Goal: Task Accomplishment & Management: Manage account settings

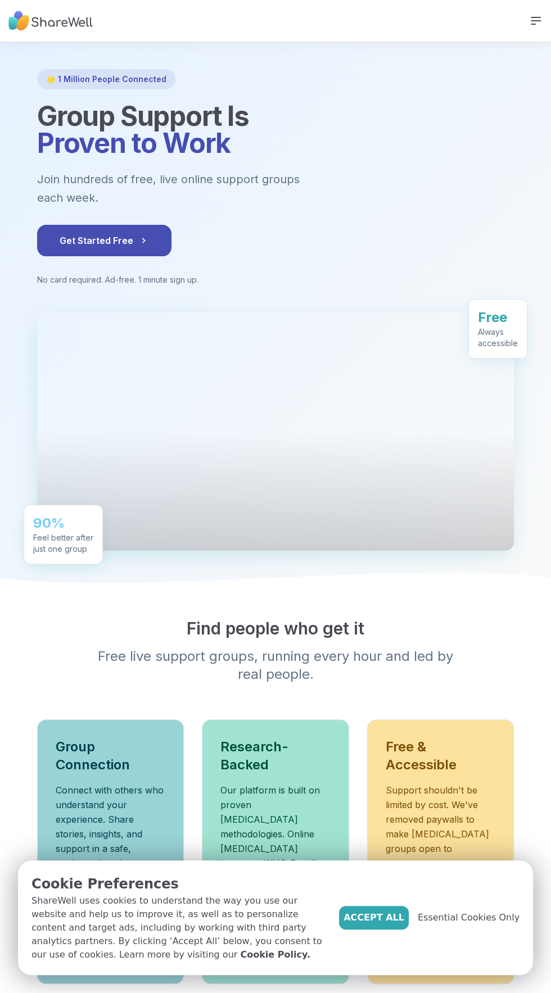
click at [537, 26] on icon at bounding box center [535, 20] width 13 height 13
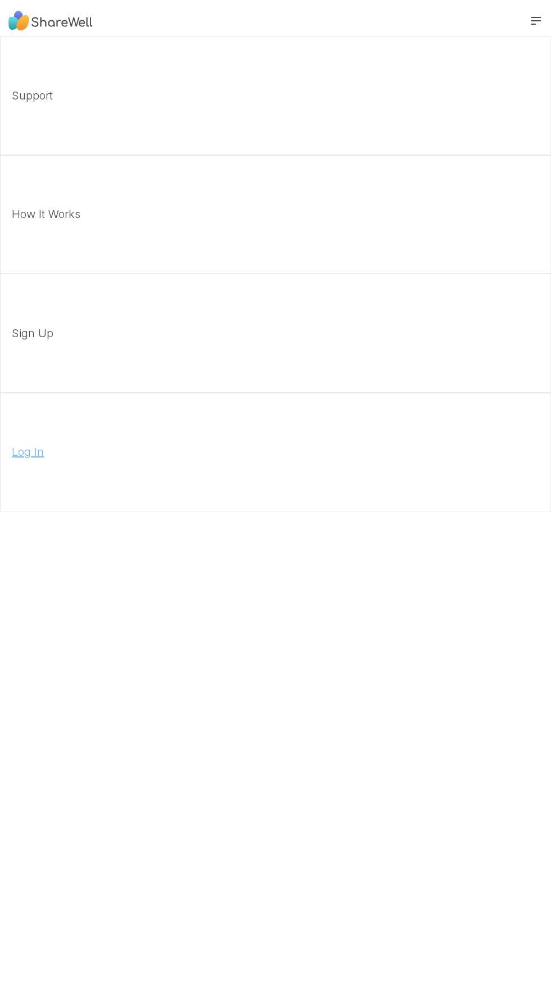
click at [247, 502] on link "Log In" at bounding box center [275, 452] width 551 height 119
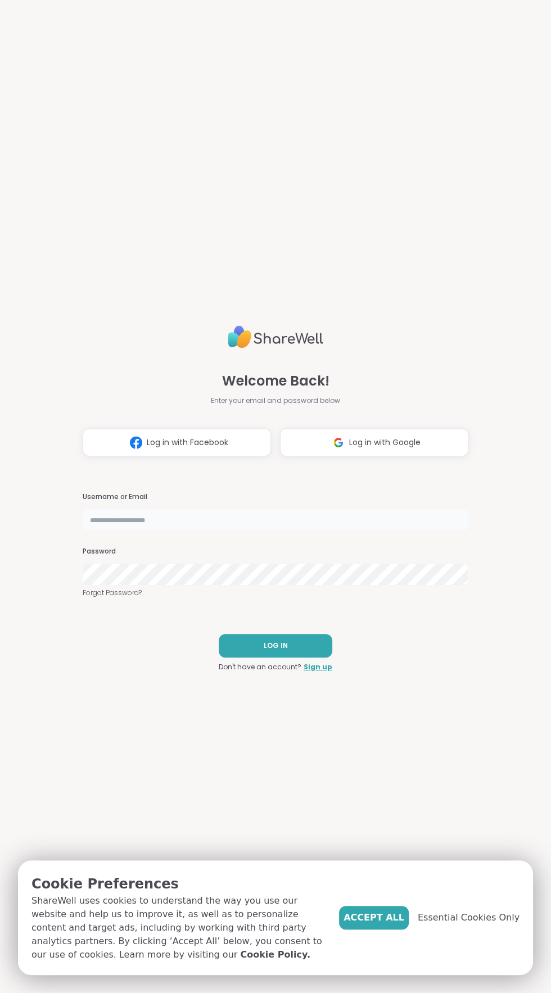
click at [244, 520] on input "text" at bounding box center [275, 519] width 385 height 22
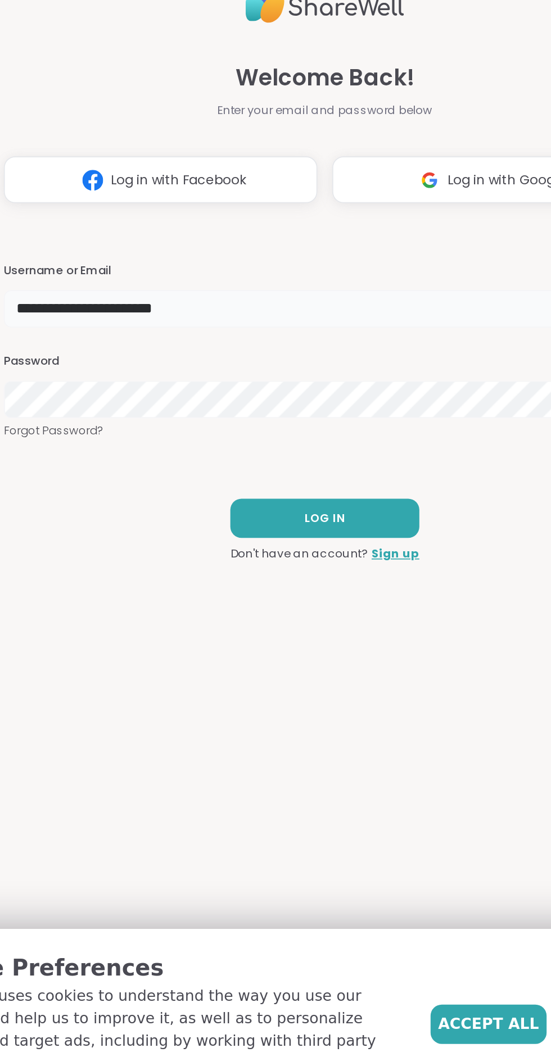
type input "**********"
click at [362, 472] on span "Log in with Google" at bounding box center [384, 474] width 71 height 12
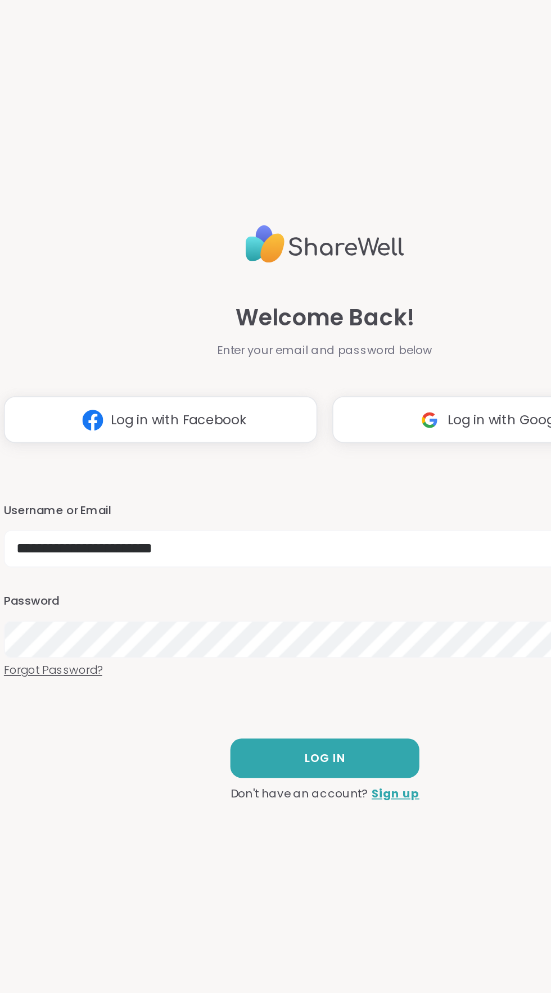
click at [284, 598] on link "Forgot Password?" at bounding box center [275, 593] width 385 height 10
